Goal: Information Seeking & Learning: Learn about a topic

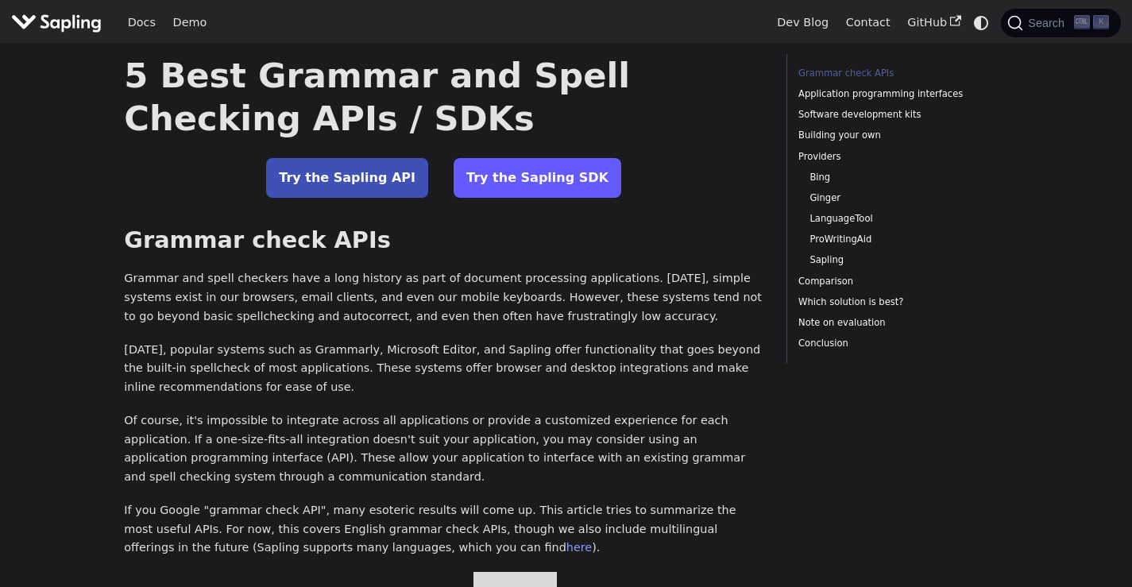
click at [506, 188] on link "Try the Sapling SDK" at bounding box center [538, 178] width 168 height 40
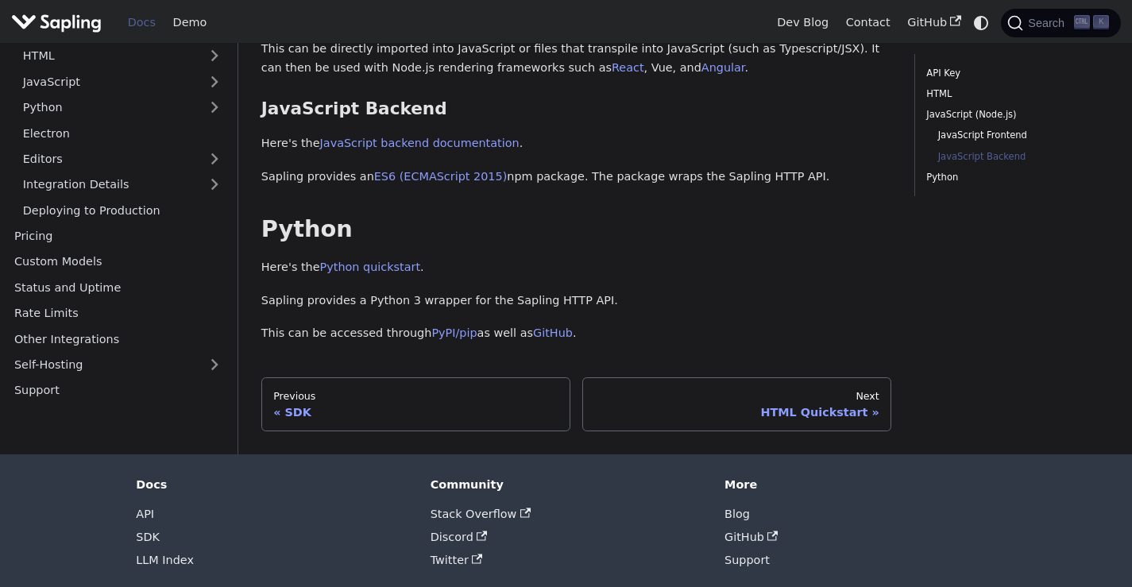
scroll to position [763, 0]
click at [86, 223] on link "Pricing" at bounding box center [118, 234] width 225 height 23
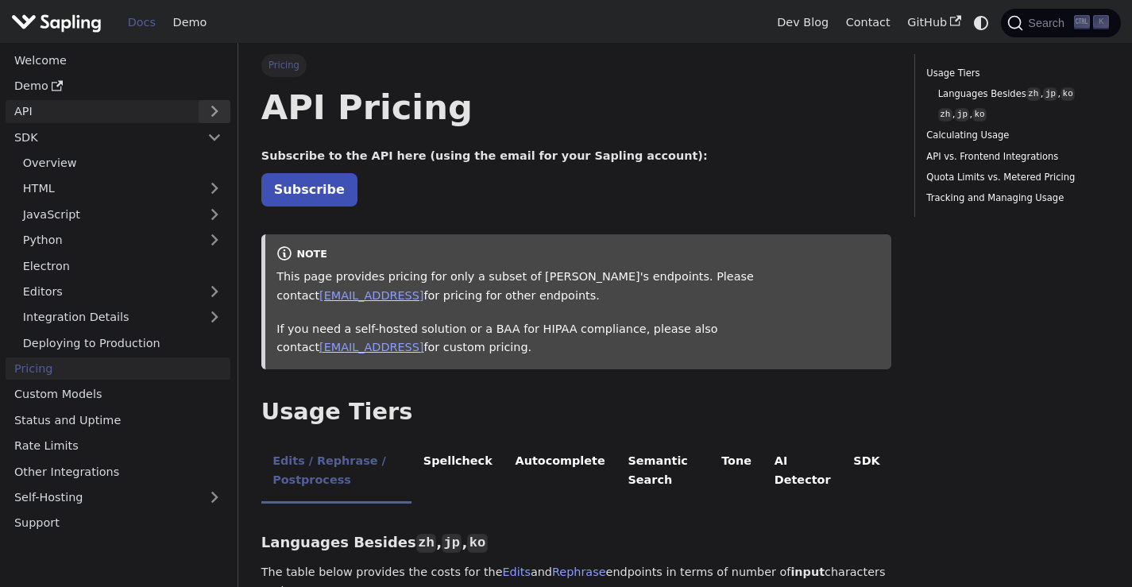
click at [216, 106] on button "Expand sidebar category 'API'" at bounding box center [215, 111] width 32 height 23
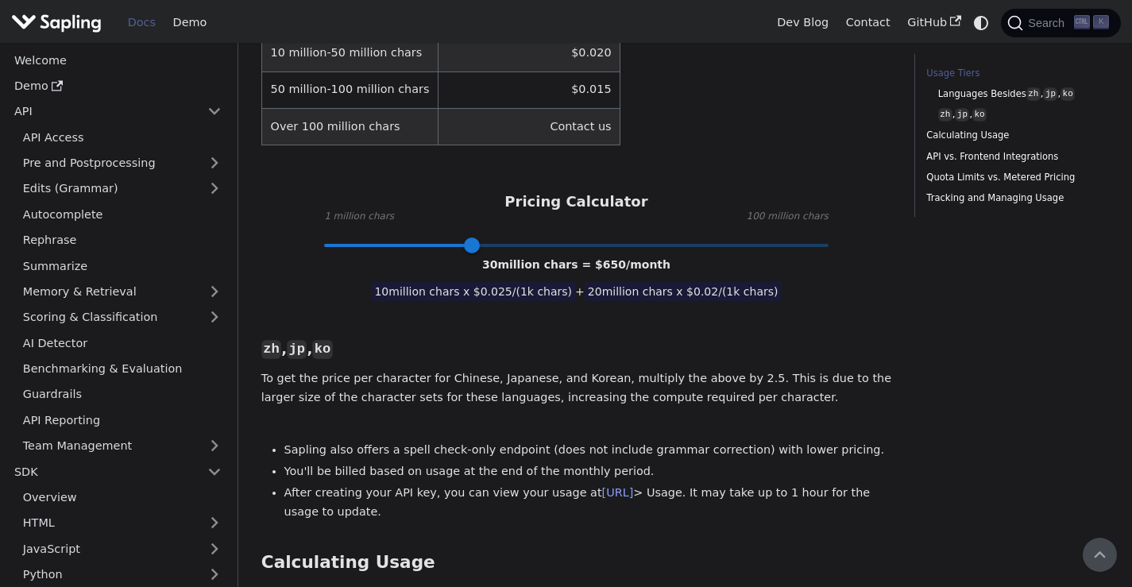
scroll to position [311, 0]
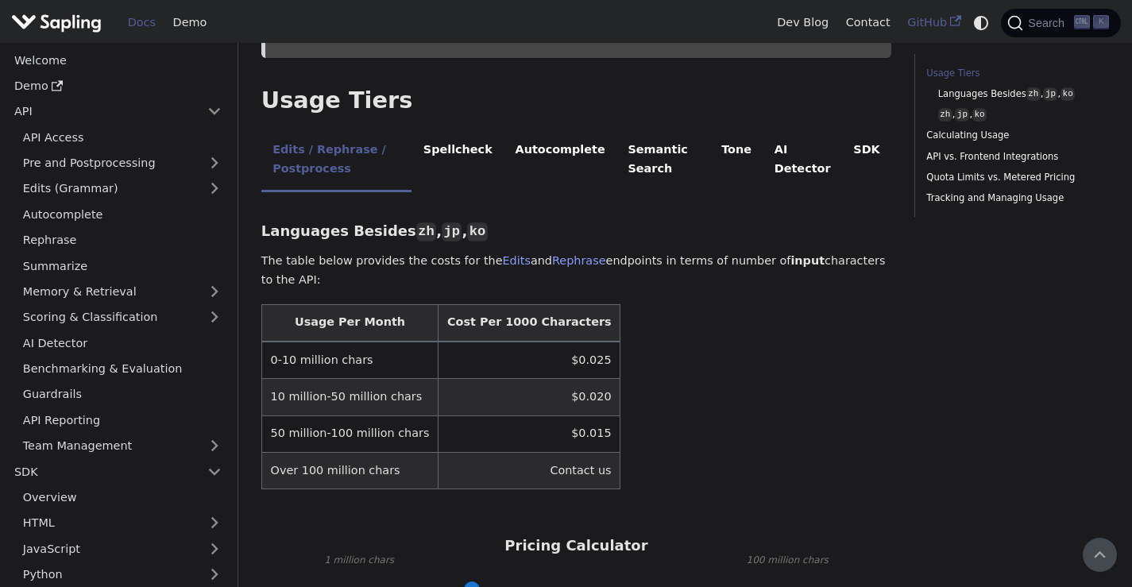
click at [929, 31] on link "GitHub" at bounding box center [933, 22] width 71 height 25
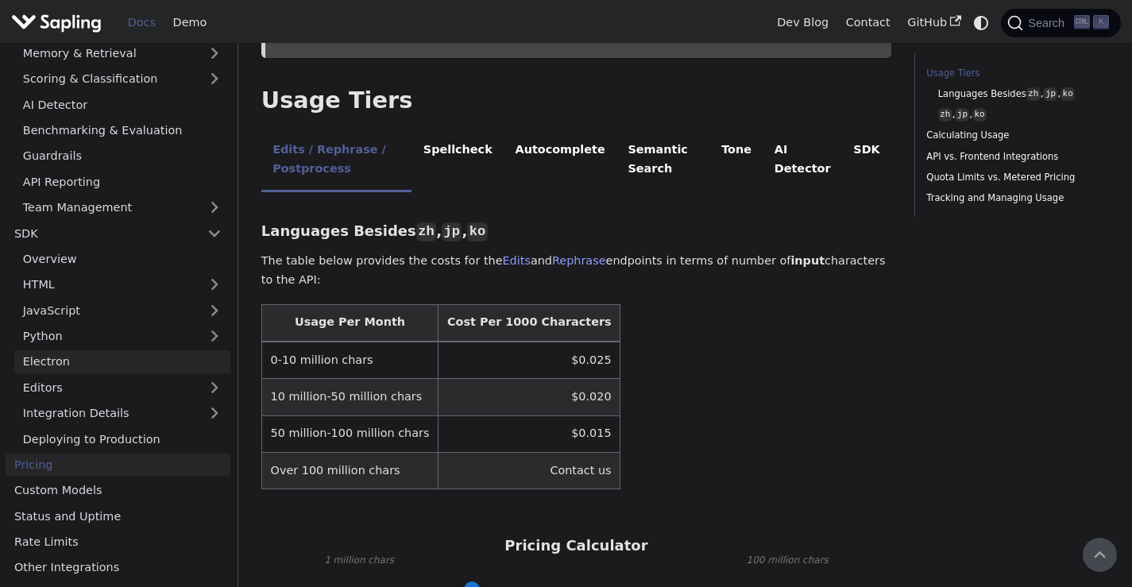
scroll to position [288, 0]
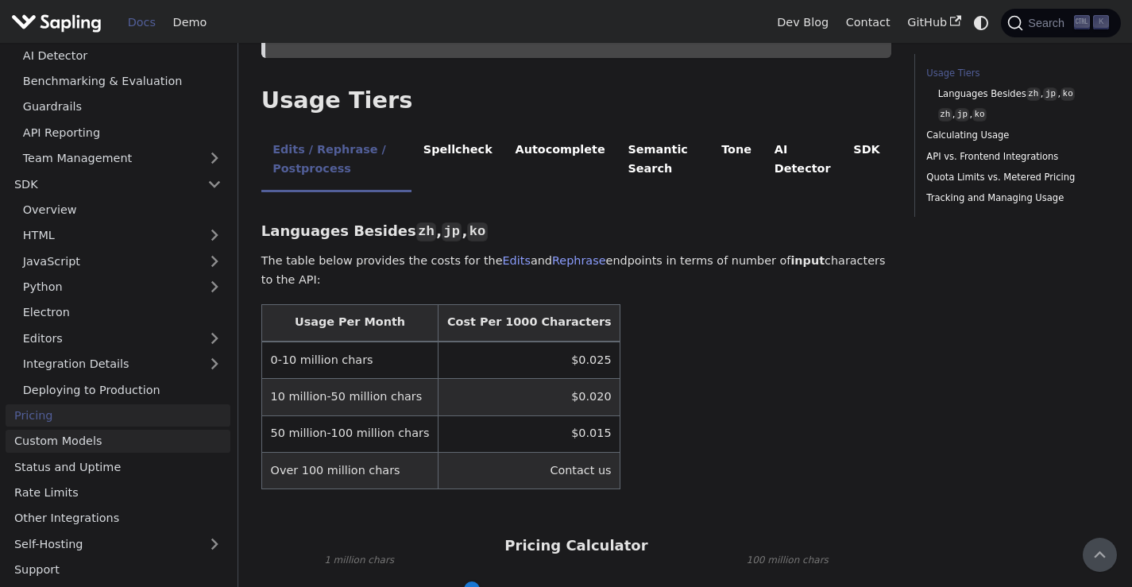
click at [91, 450] on link "Custom Models" at bounding box center [118, 441] width 225 height 23
